Goal: Obtain resource: Obtain resource

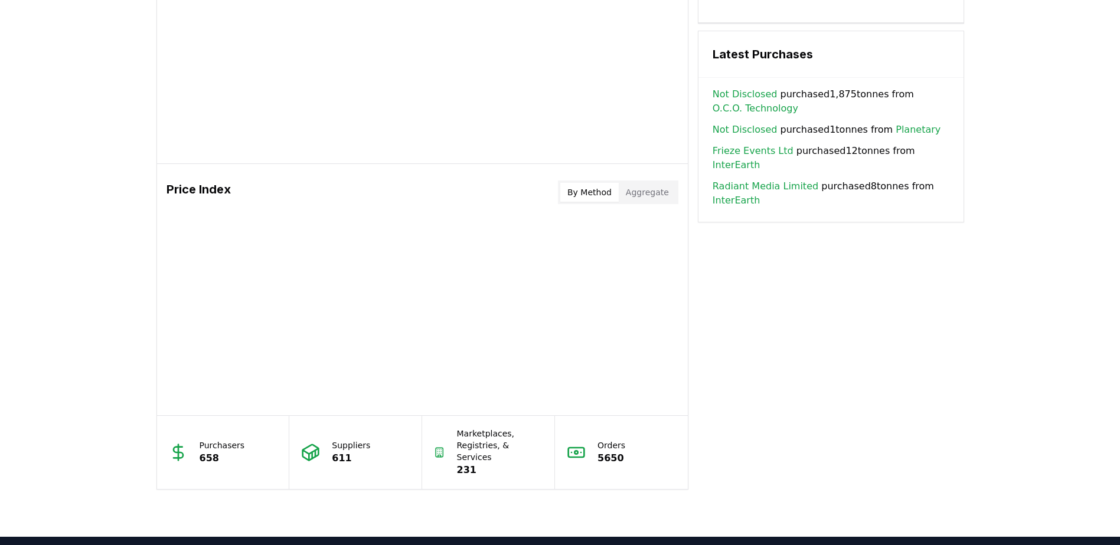
scroll to position [826, 0]
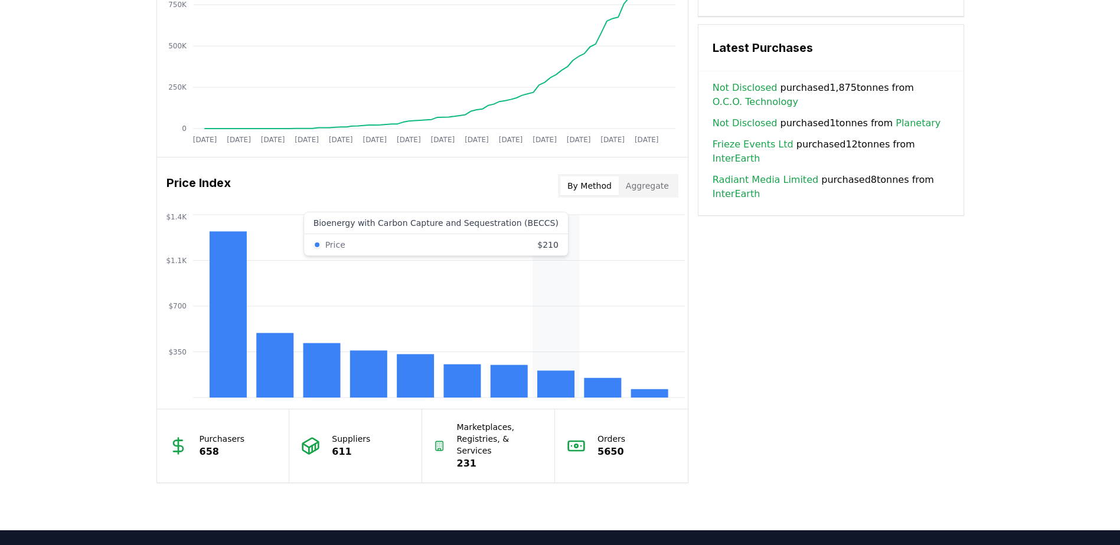
click at [549, 379] on rect at bounding box center [555, 384] width 37 height 27
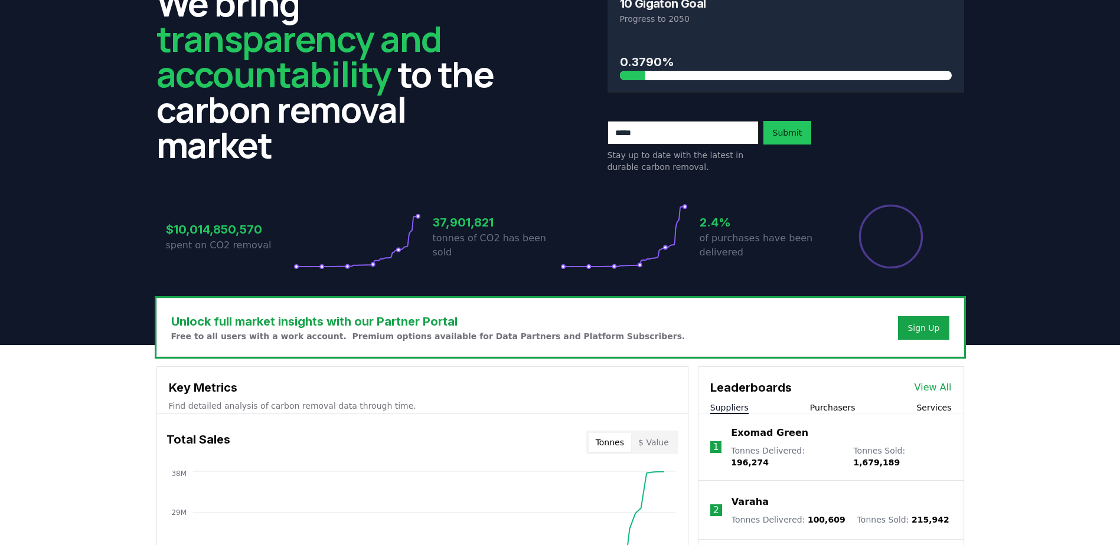
scroll to position [0, 0]
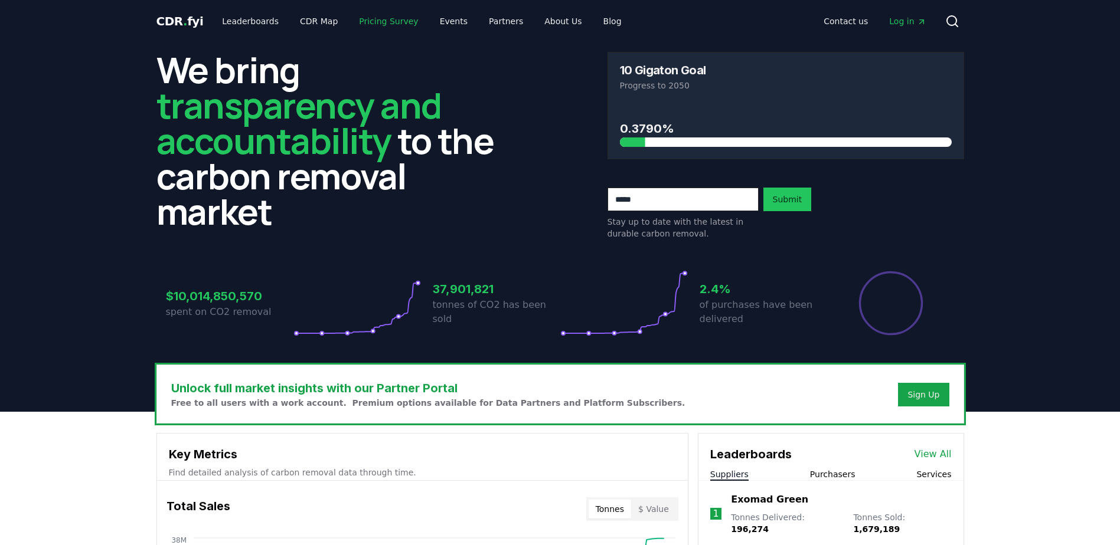
click at [385, 21] on link "Pricing Survey" at bounding box center [388, 21] width 78 height 21
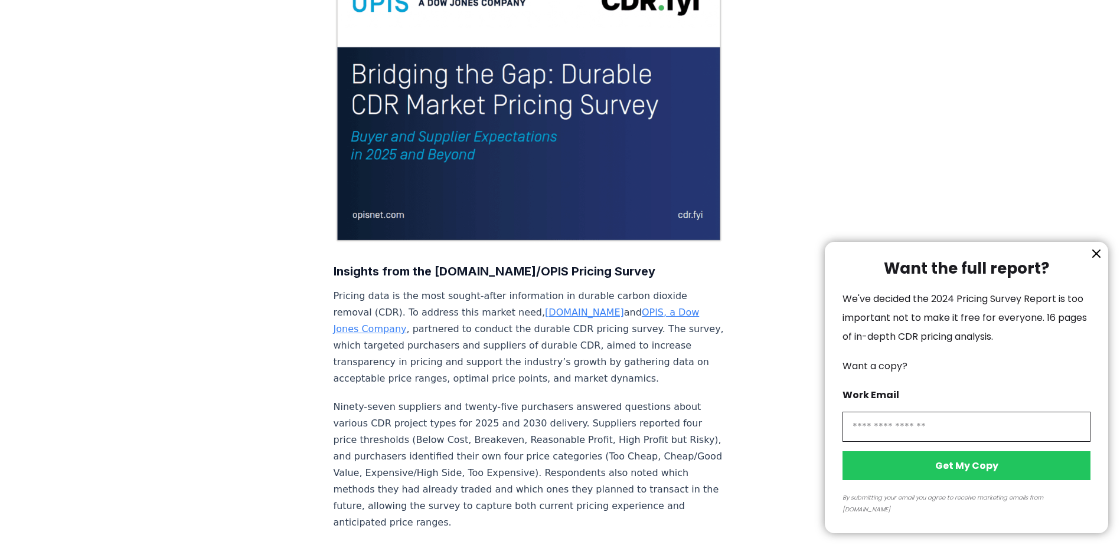
scroll to position [236, 0]
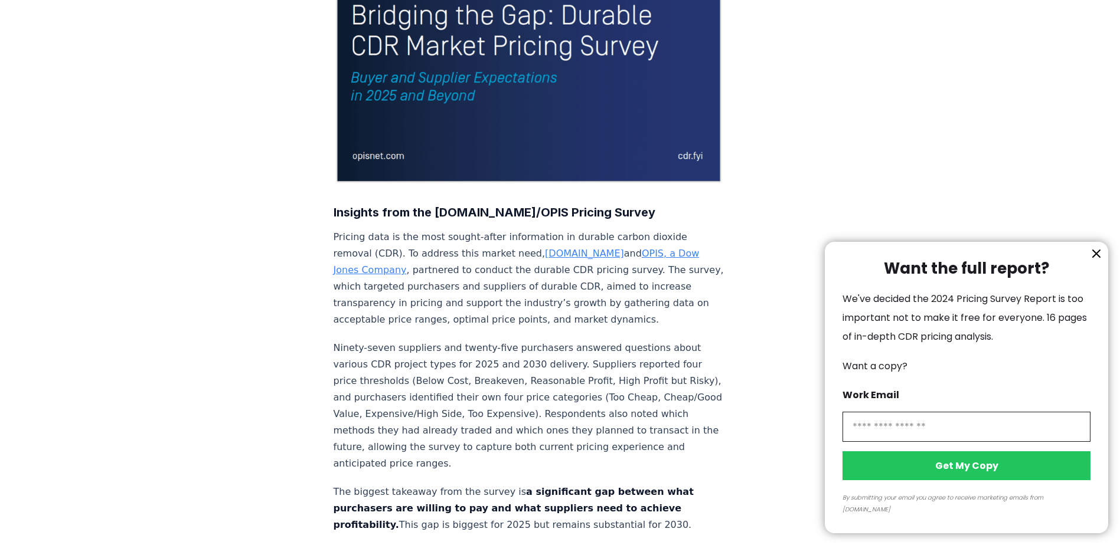
click at [914, 439] on input "information" at bounding box center [966, 427] width 248 height 30
type input "**********"
click at [975, 476] on button "Get My Copy" at bounding box center [966, 466] width 248 height 29
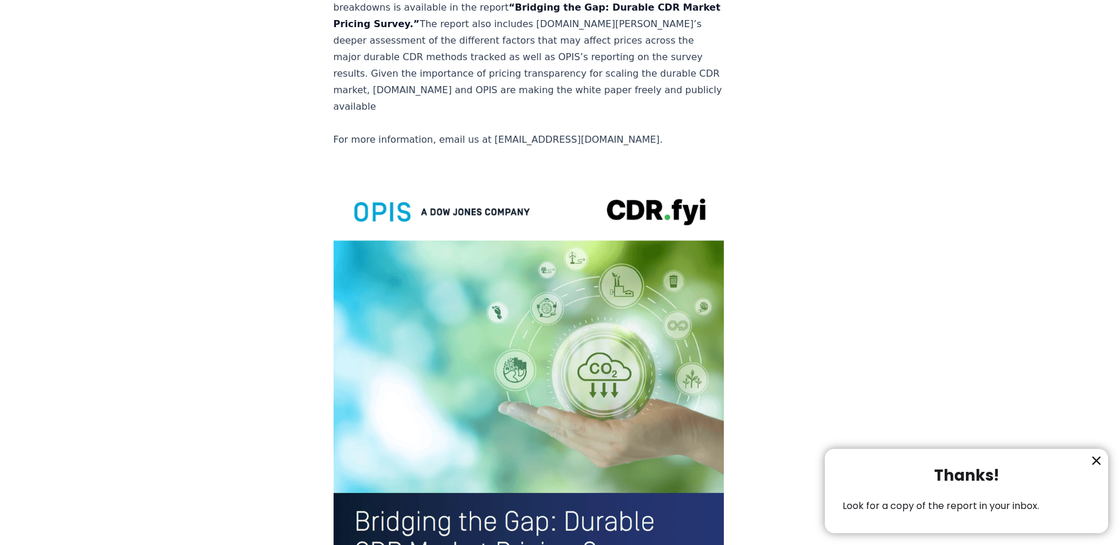
scroll to position [2538, 0]
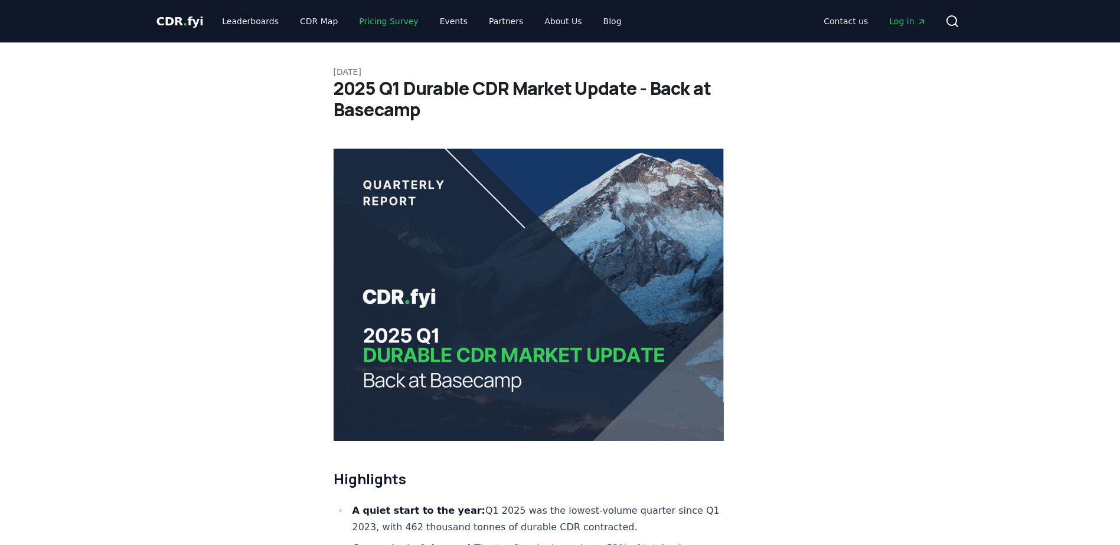
click at [373, 22] on link "Pricing Survey" at bounding box center [388, 21] width 78 height 21
